Goal: Transaction & Acquisition: Book appointment/travel/reservation

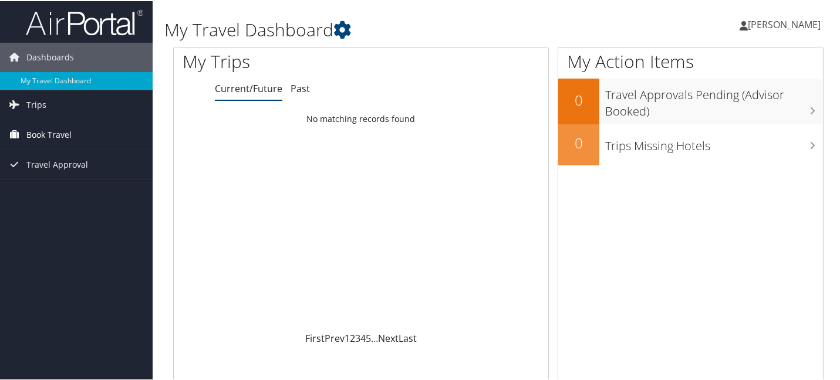
click at [43, 135] on span "Book Travel" at bounding box center [48, 133] width 45 height 29
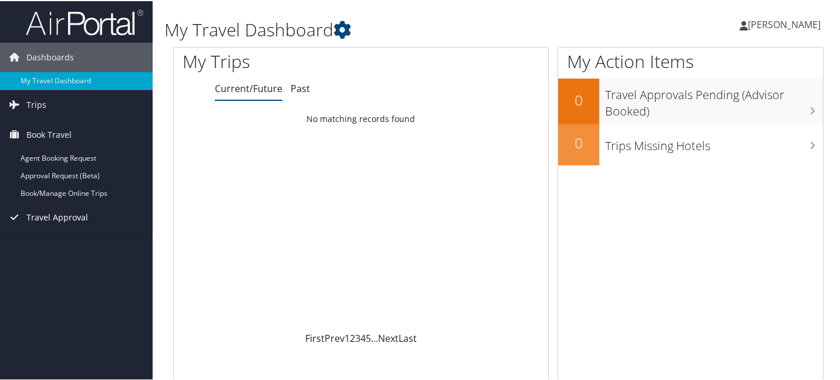
click at [50, 215] on span "Travel Approval" at bounding box center [57, 216] width 62 height 29
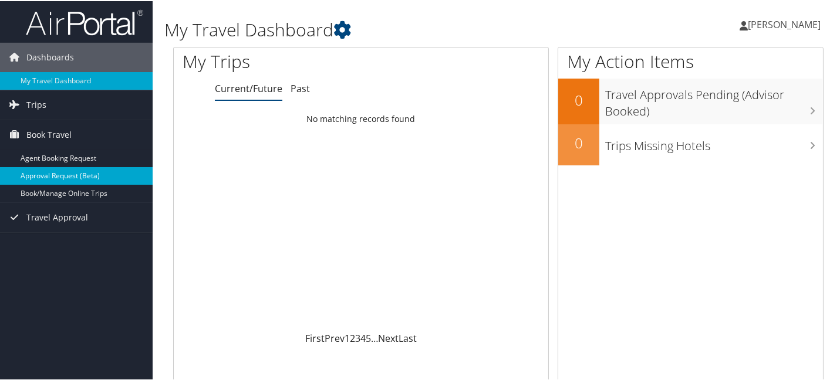
click at [47, 179] on link "Approval Request (Beta)" at bounding box center [76, 175] width 153 height 18
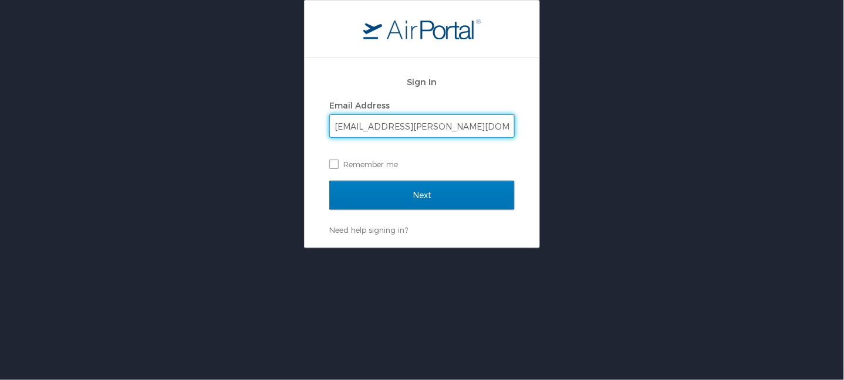
type input "[EMAIL_ADDRESS][PERSON_NAME][DOMAIN_NAME]"
click at [329, 181] on input "Next" at bounding box center [422, 195] width 186 height 29
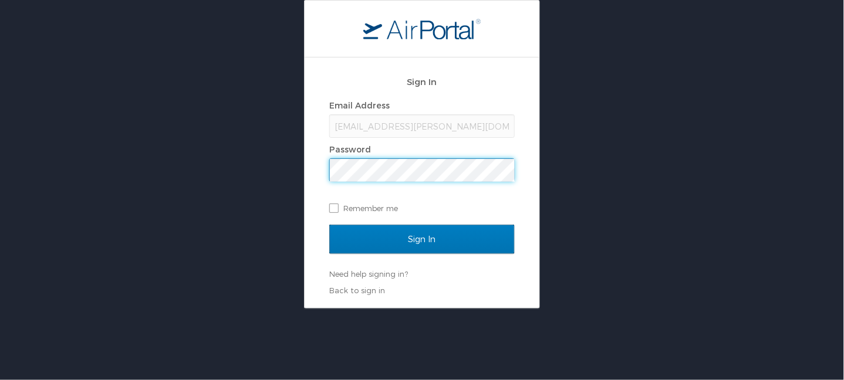
click at [329, 225] on input "Sign In" at bounding box center [422, 239] width 186 height 29
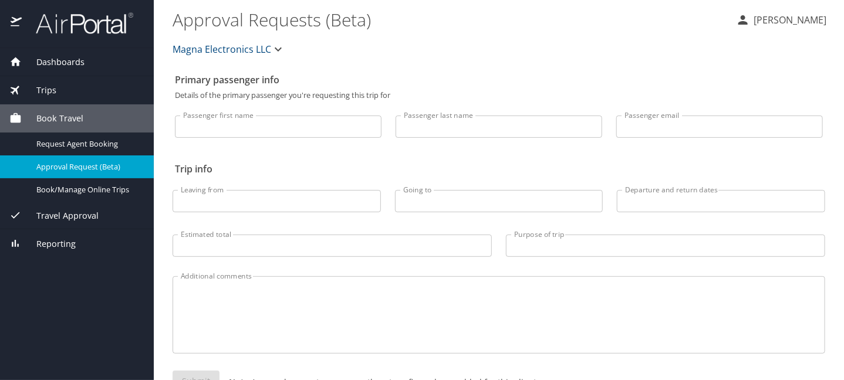
select select "US"
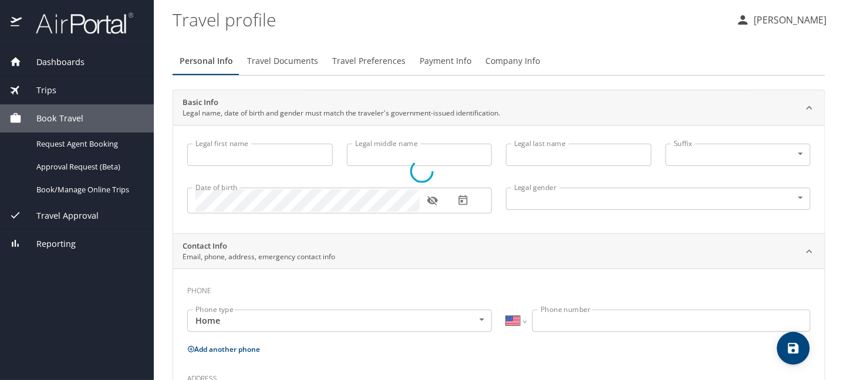
type input "Sogand"
type input "Afzali"
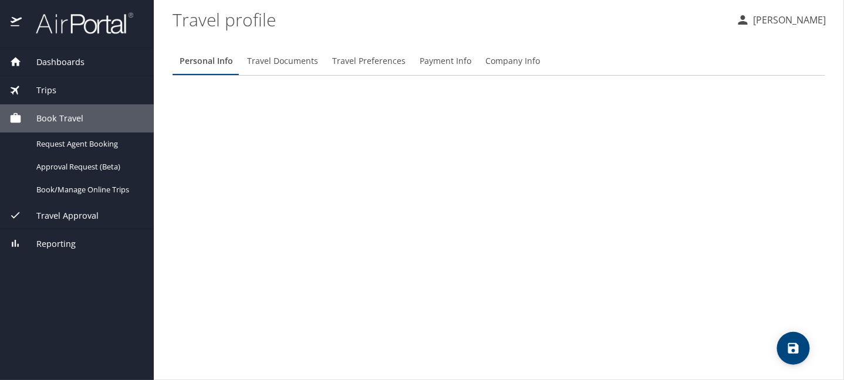
select select "US"
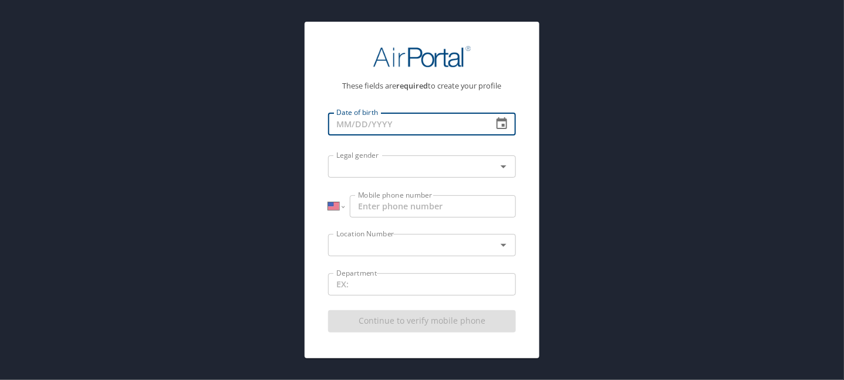
click at [410, 130] on input "Date of birth" at bounding box center [405, 124] width 155 height 22
type input "07/21/1991"
click at [379, 170] on input "text" at bounding box center [405, 166] width 146 height 15
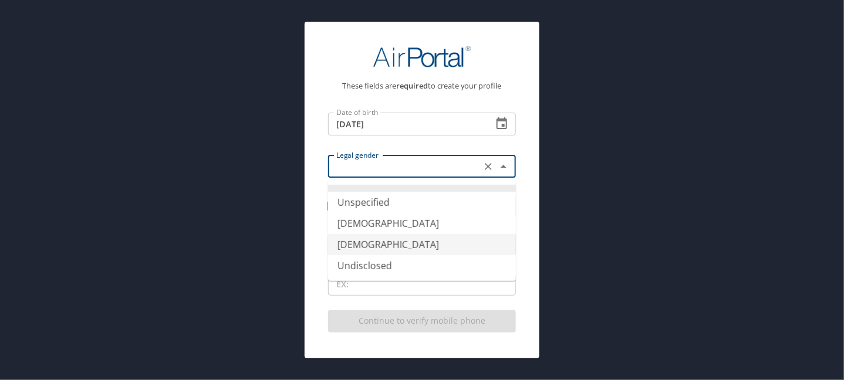
click at [352, 245] on li "[DEMOGRAPHIC_DATA]" at bounding box center [422, 244] width 188 height 21
type input "[DEMOGRAPHIC_DATA]"
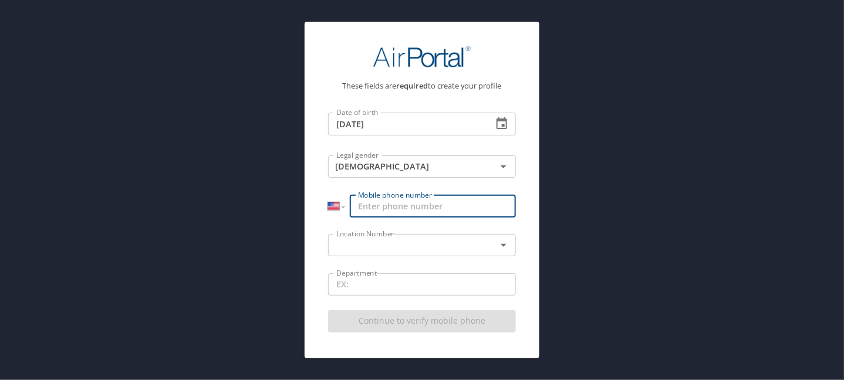
click at [398, 205] on input "Mobile phone number" at bounding box center [433, 207] width 166 height 22
type input "(805) 886-7472"
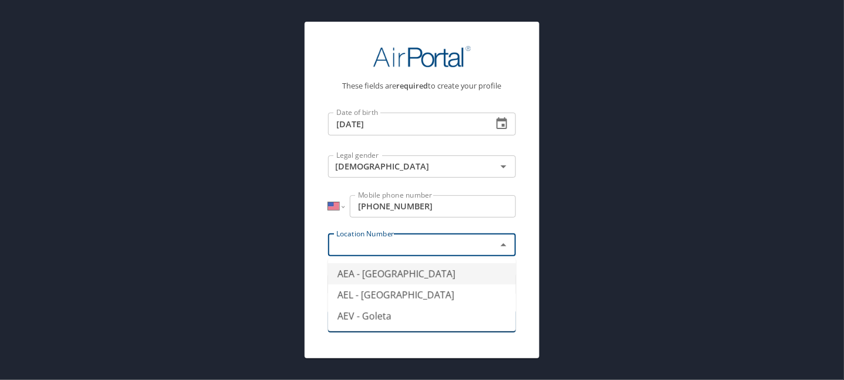
click at [420, 241] on input "text" at bounding box center [405, 245] width 146 height 15
click at [371, 271] on li "AEA - Southfield" at bounding box center [422, 274] width 188 height 21
type input "AEA - Southfield"
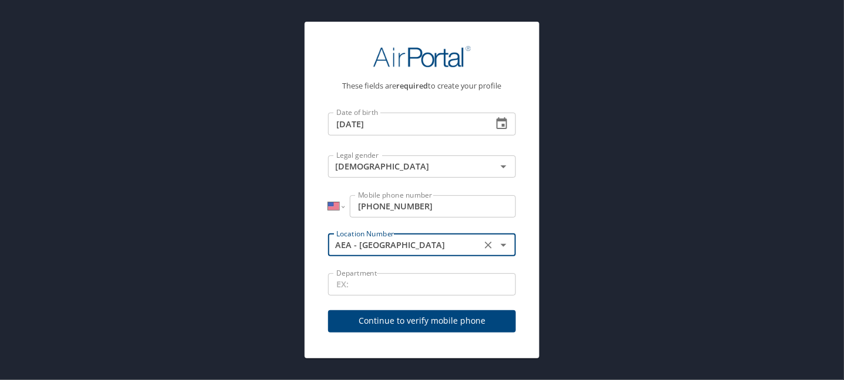
click at [386, 316] on span "Continue to verify mobile phone" at bounding box center [422, 321] width 169 height 15
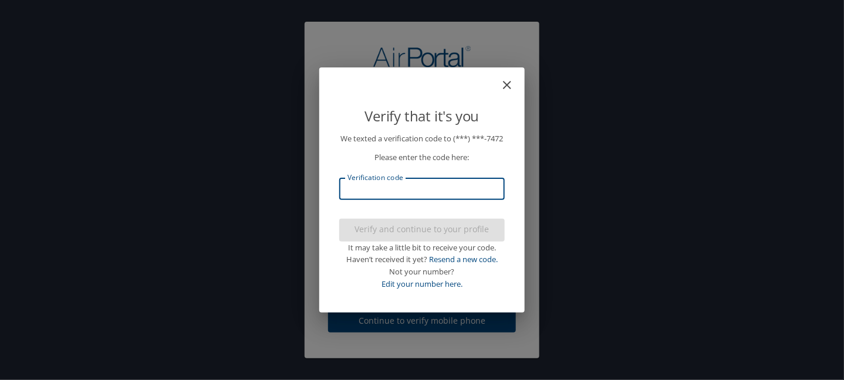
click at [385, 200] on input "Verification code" at bounding box center [422, 189] width 166 height 22
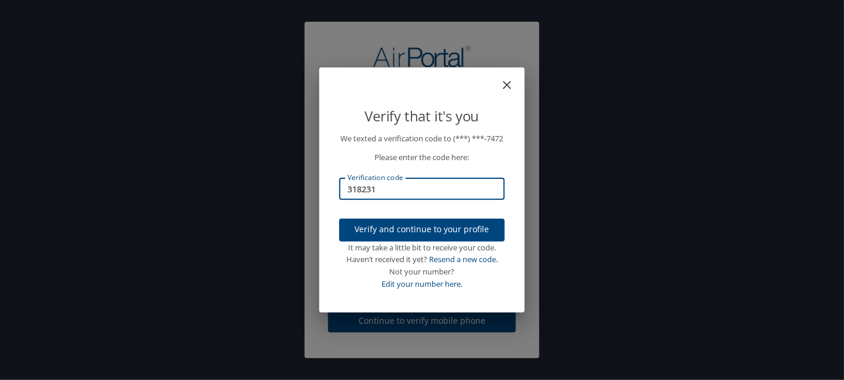
type input "318231"
click at [403, 233] on span "Verify and continue to your profile" at bounding box center [422, 230] width 147 height 15
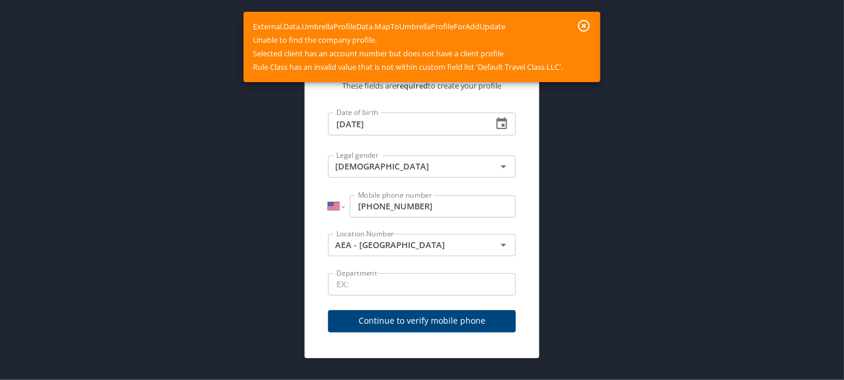
click at [585, 26] on icon "button" at bounding box center [584, 26] width 12 height 12
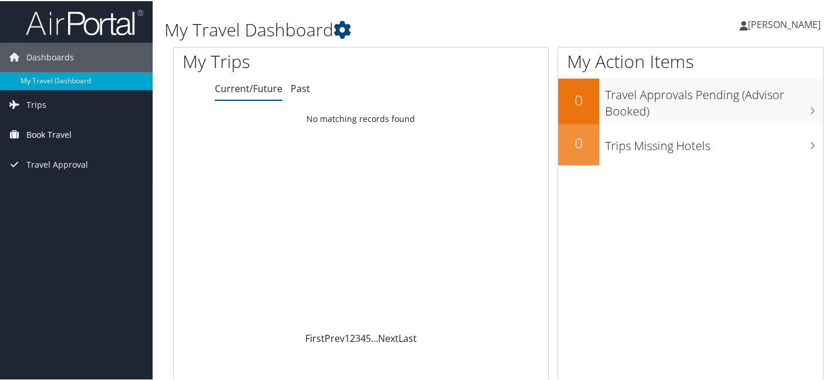
click at [36, 129] on span "Book Travel" at bounding box center [48, 133] width 45 height 29
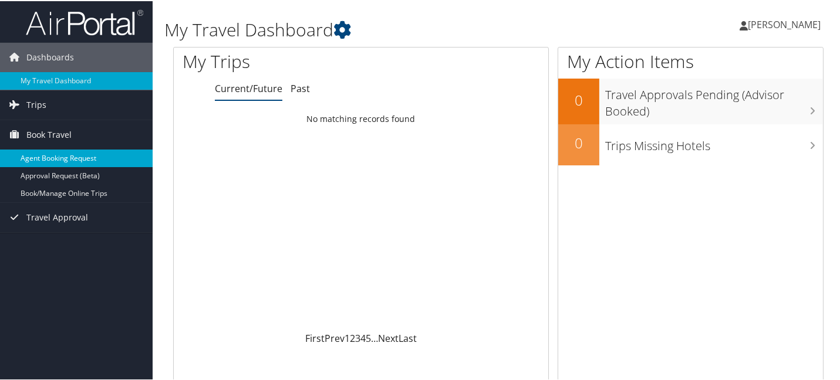
click at [38, 149] on link "Agent Booking Request" at bounding box center [76, 158] width 153 height 18
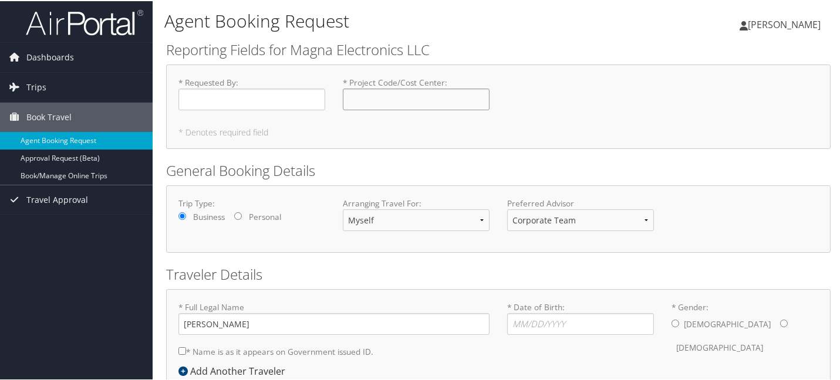
click at [410, 105] on input "* Project Code/Cost Center : Required" at bounding box center [416, 98] width 147 height 22
type input "22213"
click at [244, 95] on input "* Requested By : Required" at bounding box center [252, 98] width 147 height 22
type input "[PERSON_NAME]"
click at [289, 230] on div "Trip Type: Business Personal Arranging Travel For: Myself Another Traveler Gues…" at bounding box center [499, 218] width 658 height 43
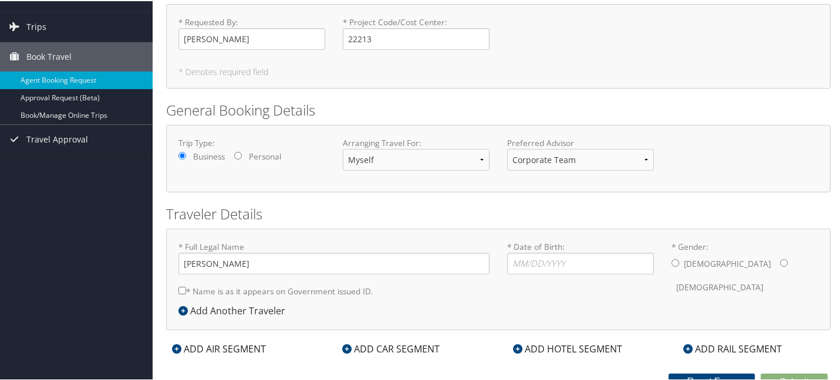
scroll to position [64, 0]
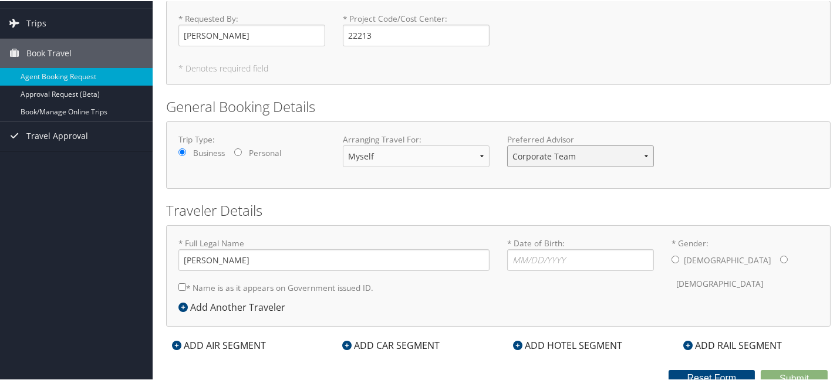
click at [571, 153] on select "Corporate Team Christopherson Advisor Team" at bounding box center [580, 155] width 147 height 22
click at [507, 144] on select "Corporate Team Christopherson Advisor Team" at bounding box center [580, 155] width 147 height 22
click at [552, 159] on select "Corporate Team Christopherson Advisor Team" at bounding box center [580, 155] width 147 height 22
select select "bookings@cbtravel.com"
click at [507, 144] on select "Corporate Team Christopherson Advisor Team" at bounding box center [580, 155] width 147 height 22
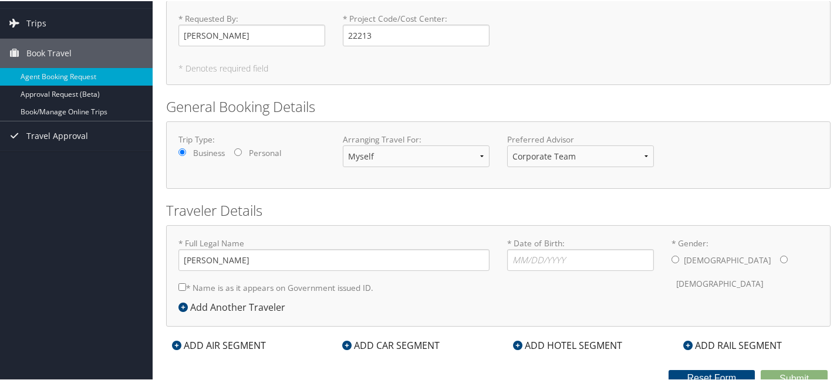
click at [479, 180] on div "Trip Type: Business Personal Arranging Travel For: Myself Another Traveler Gues…" at bounding box center [498, 154] width 665 height 68
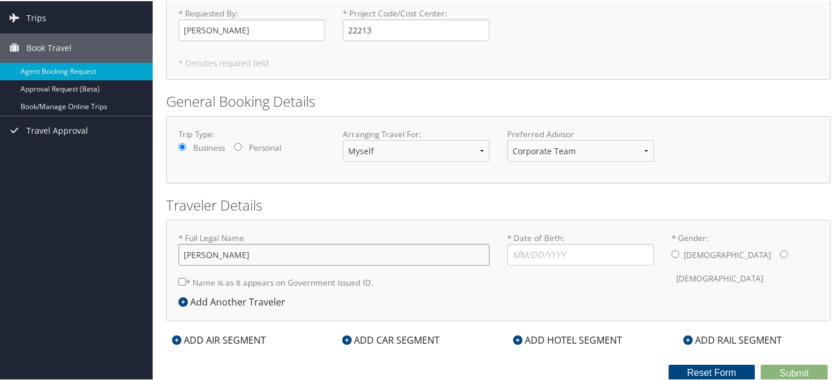
click at [217, 255] on input "[PERSON_NAME]" at bounding box center [334, 254] width 311 height 22
type input "[PERSON_NAME]"
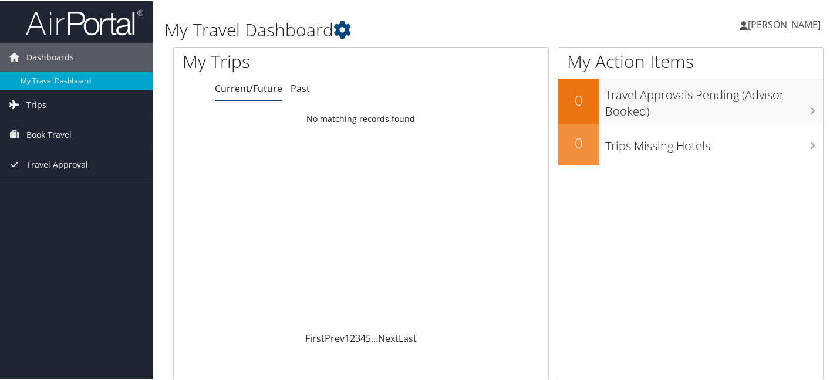
click at [32, 109] on span "Trips" at bounding box center [36, 103] width 20 height 29
click at [29, 189] on span "Book Travel" at bounding box center [48, 186] width 45 height 29
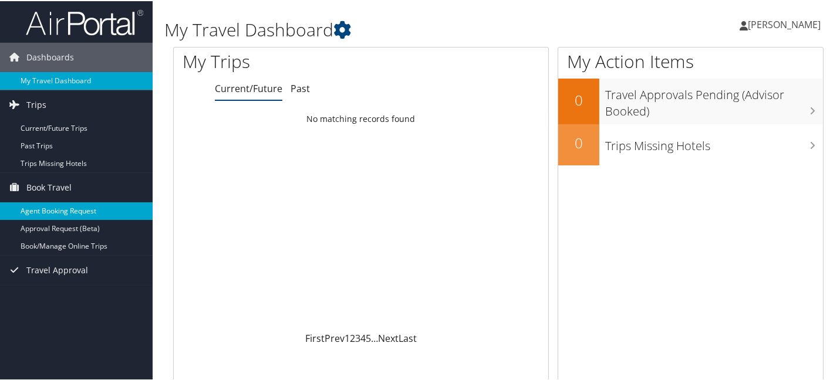
click at [47, 213] on link "Agent Booking Request" at bounding box center [76, 210] width 153 height 18
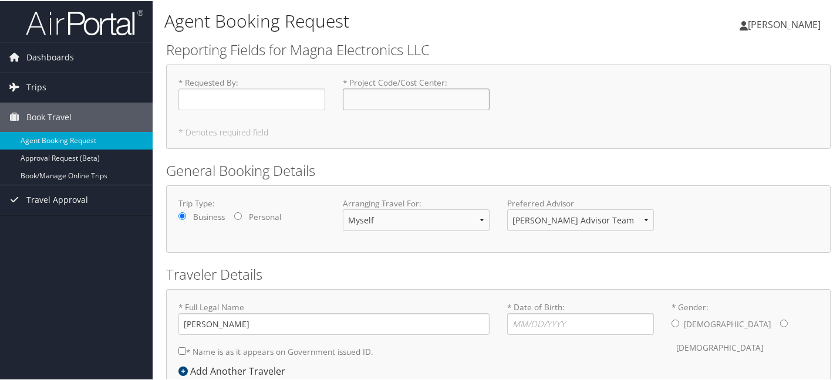
click at [445, 92] on input "* Project Code/Cost Center : Required" at bounding box center [416, 98] width 147 height 22
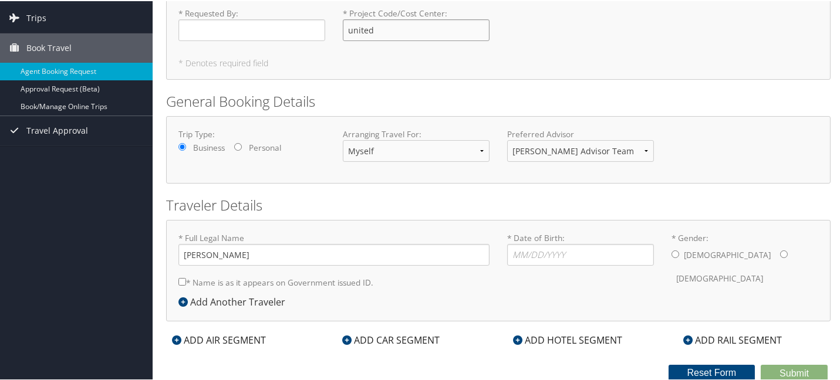
type input "united"
